Goal: Task Accomplishment & Management: Complete application form

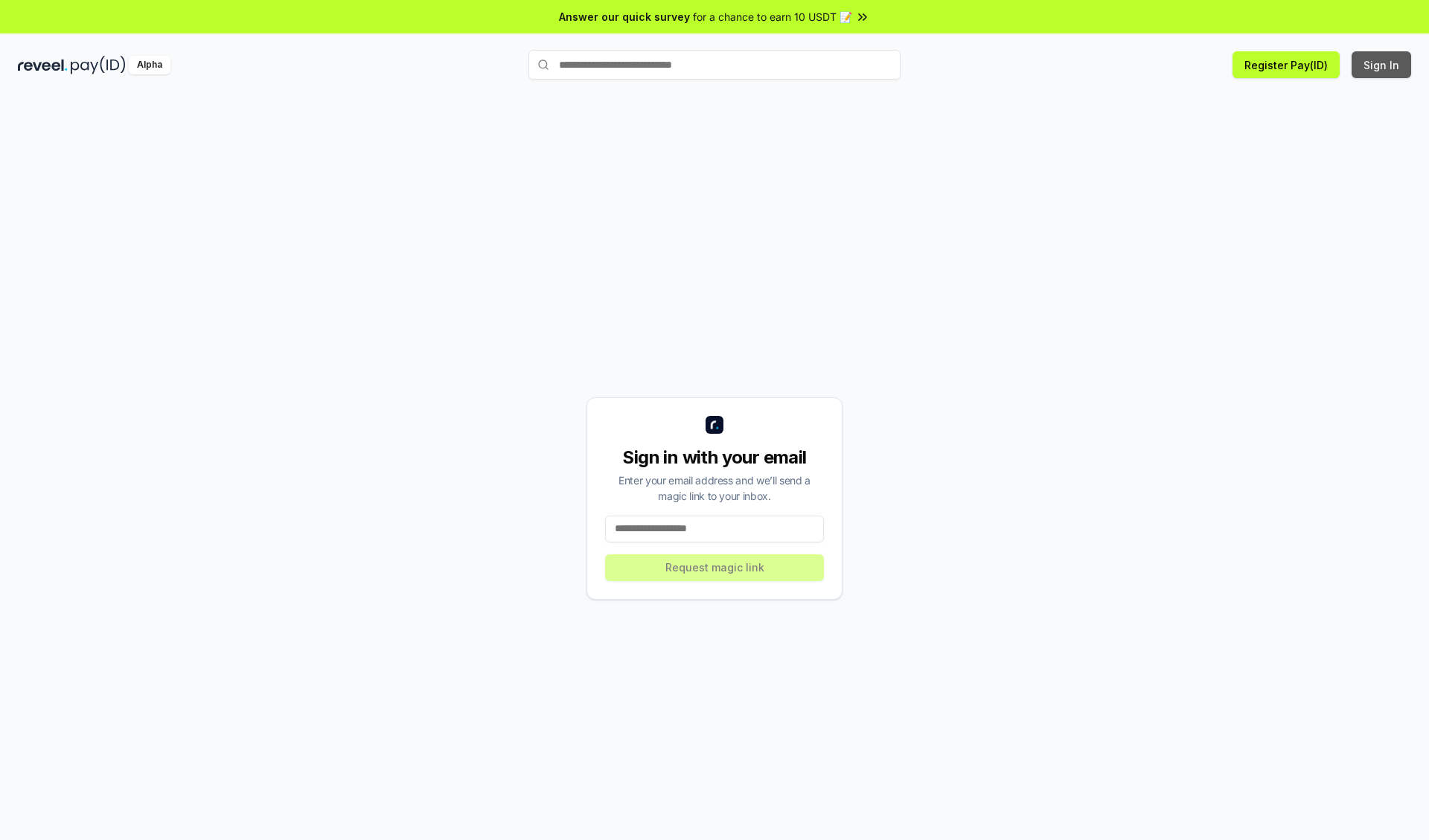
click at [1381, 65] on button "Sign In" at bounding box center [1381, 64] width 60 height 27
type input "**********"
click at [714, 567] on button "Request magic link" at bounding box center [714, 567] width 219 height 27
